Goal: Navigation & Orientation: Find specific page/section

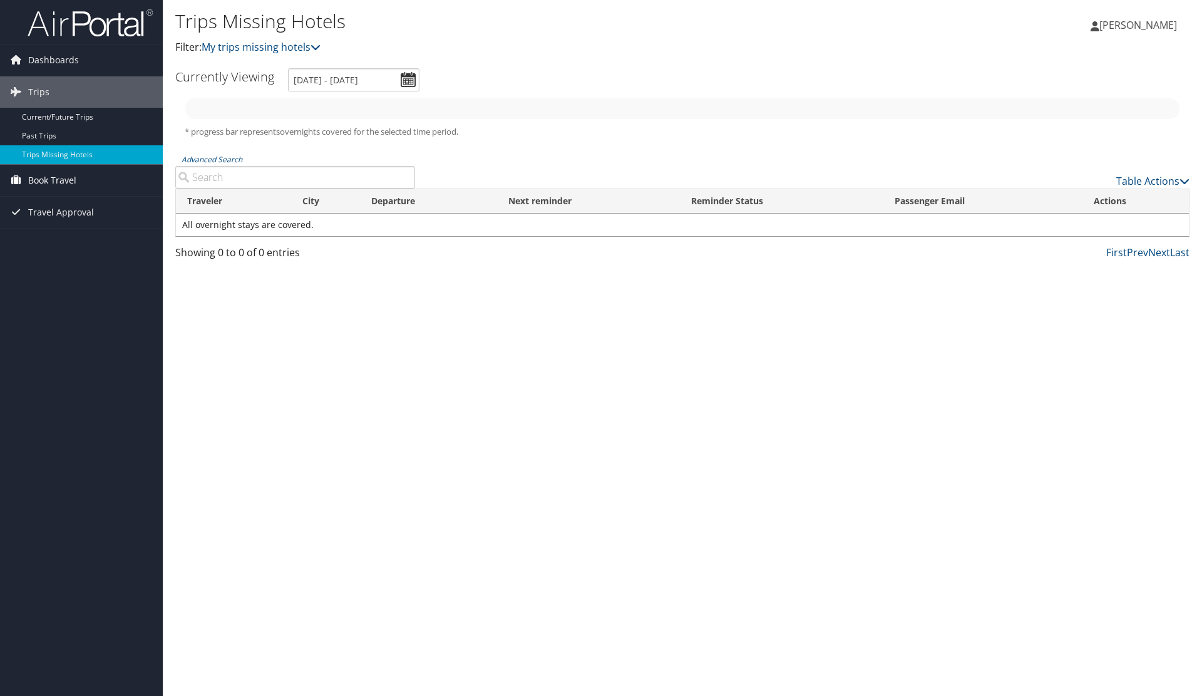
click at [43, 174] on span "Book Travel" at bounding box center [52, 180] width 48 height 31
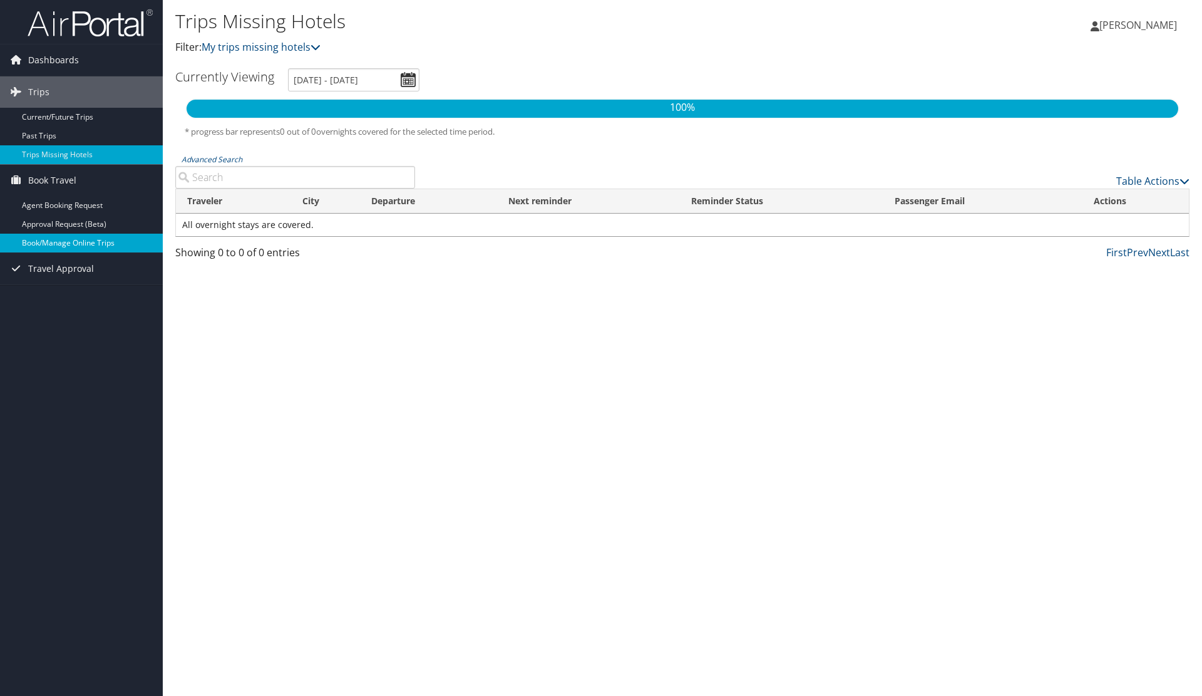
click at [58, 240] on link "Book/Manage Online Trips" at bounding box center [81, 243] width 163 height 19
click at [76, 238] on link "Book/Manage Online Trips" at bounding box center [81, 243] width 163 height 19
